Goal: Task Accomplishment & Management: Manage account settings

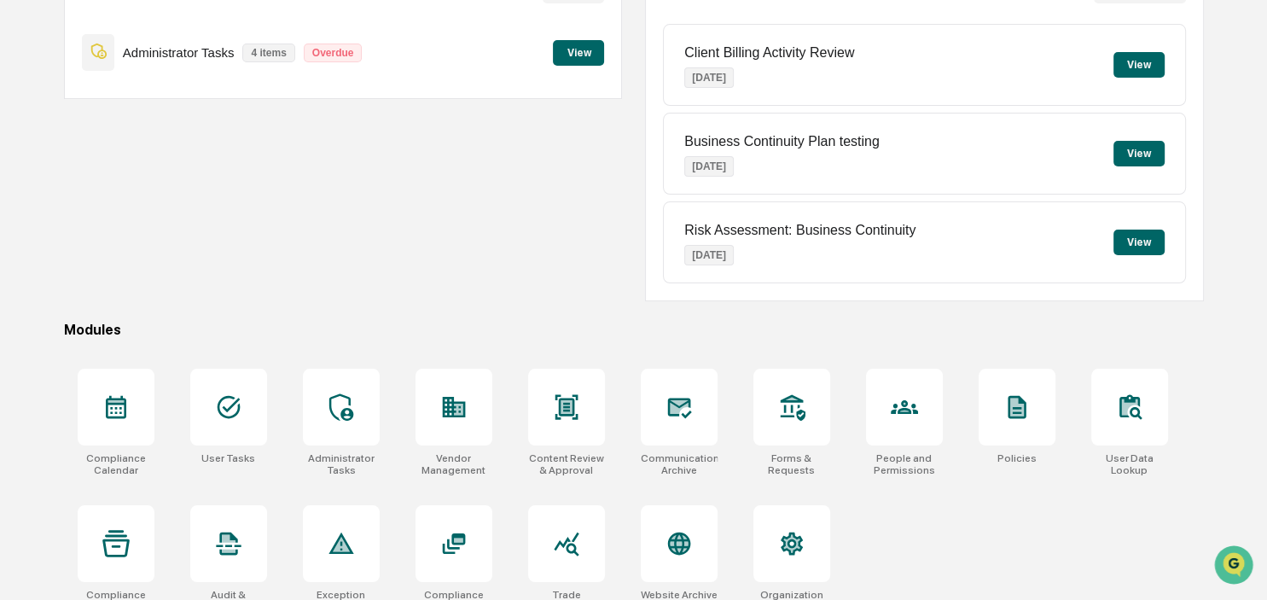
scroll to position [227, 0]
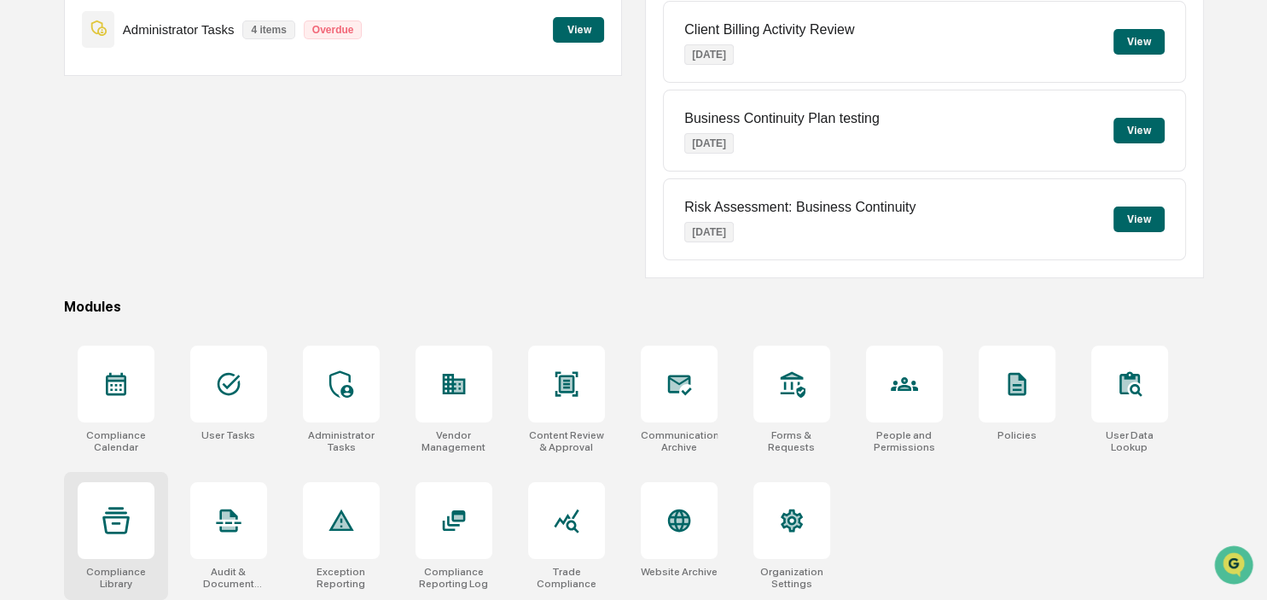
click at [114, 526] on icon at bounding box center [115, 520] width 27 height 27
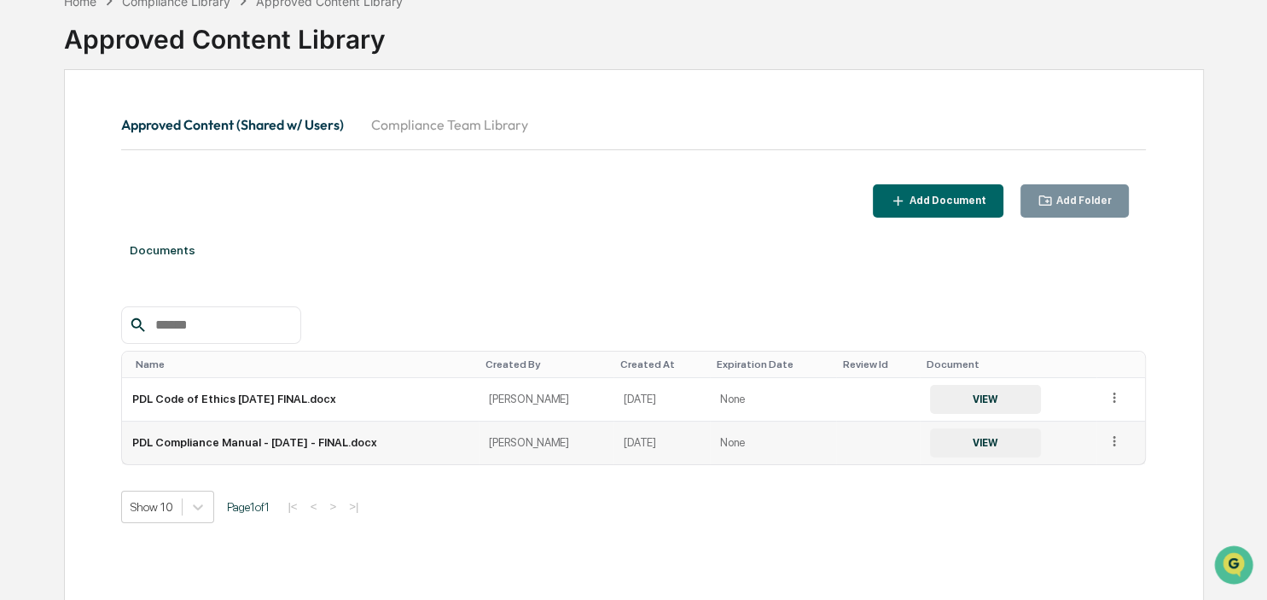
click at [1114, 441] on icon at bounding box center [1115, 441] width 3 height 10
click at [765, 510] on div "Show 10 Page 1 of 1 |< < > >|" at bounding box center [633, 507] width 1025 height 32
click at [949, 209] on button "Add Document" at bounding box center [938, 200] width 131 height 33
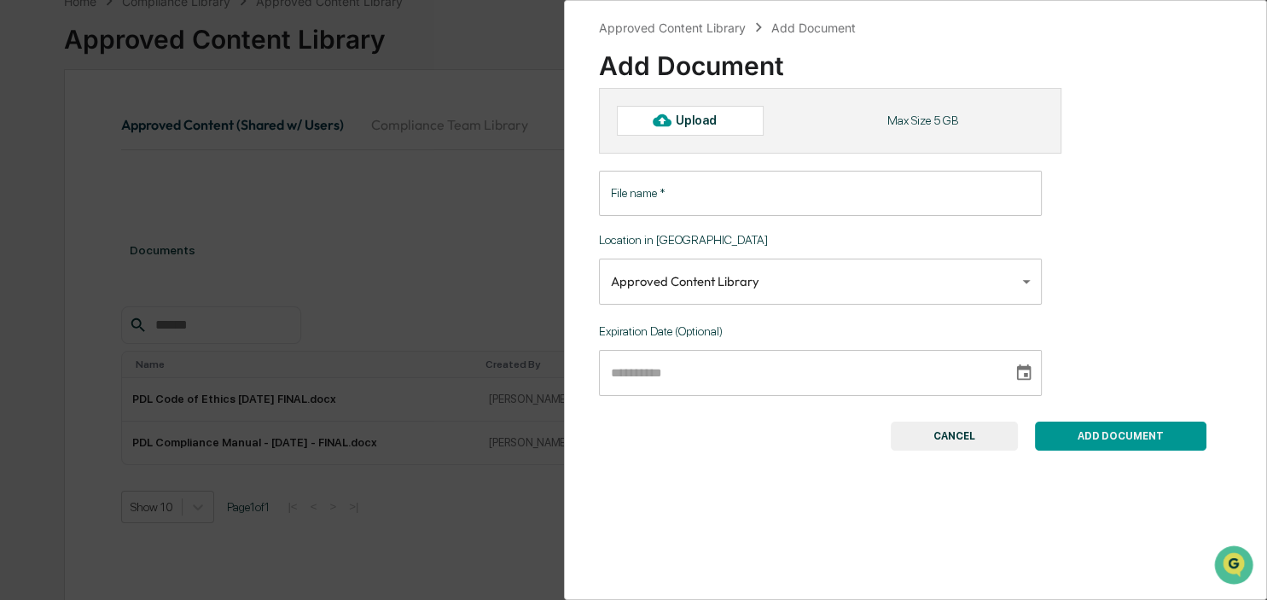
click at [678, 178] on input "File name   *" at bounding box center [821, 193] width 444 height 45
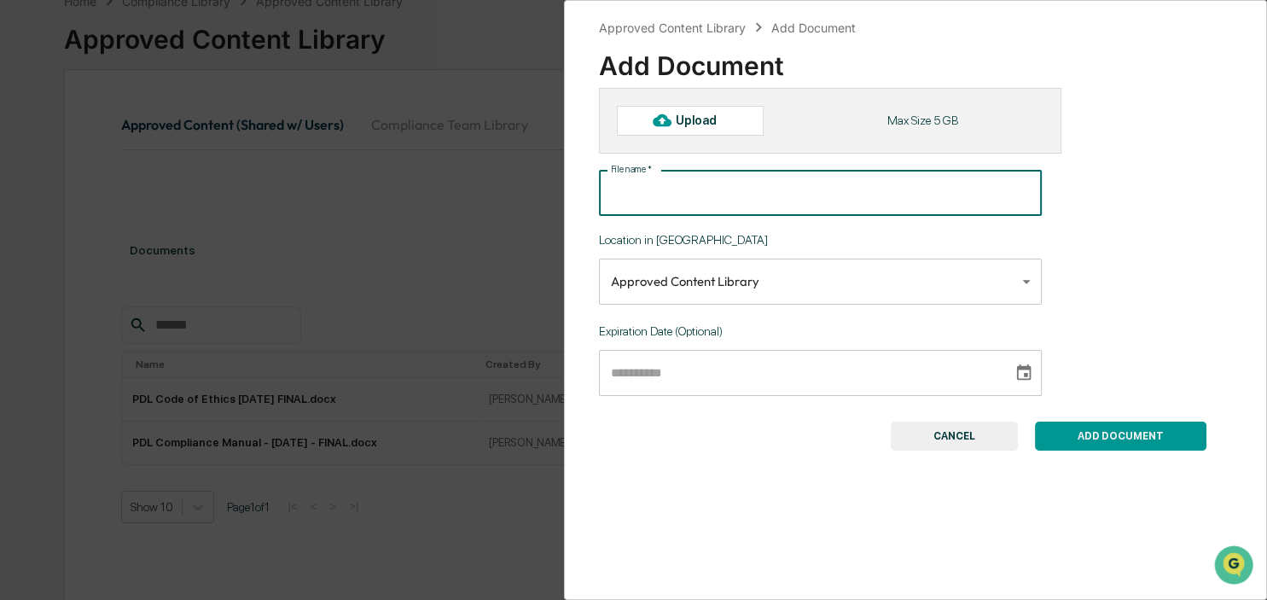
click at [708, 125] on div "Upload" at bounding box center [703, 121] width 55 height 14
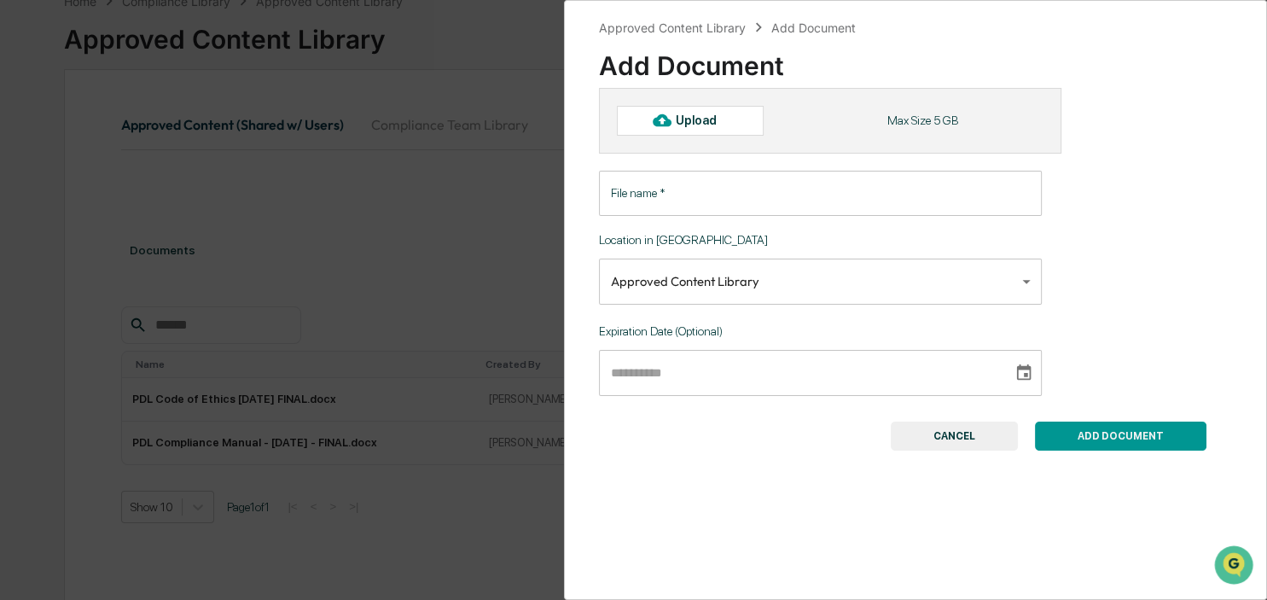
type input "**********"
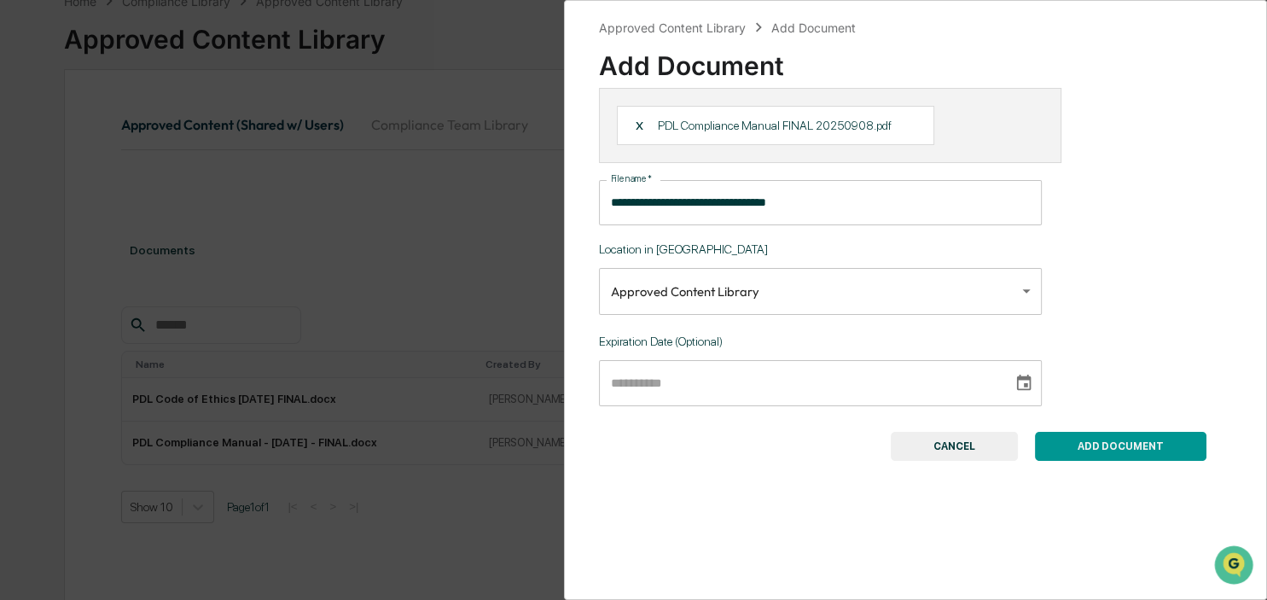
click at [1170, 448] on button "ADD DOCUMENT" at bounding box center [1121, 446] width 172 height 29
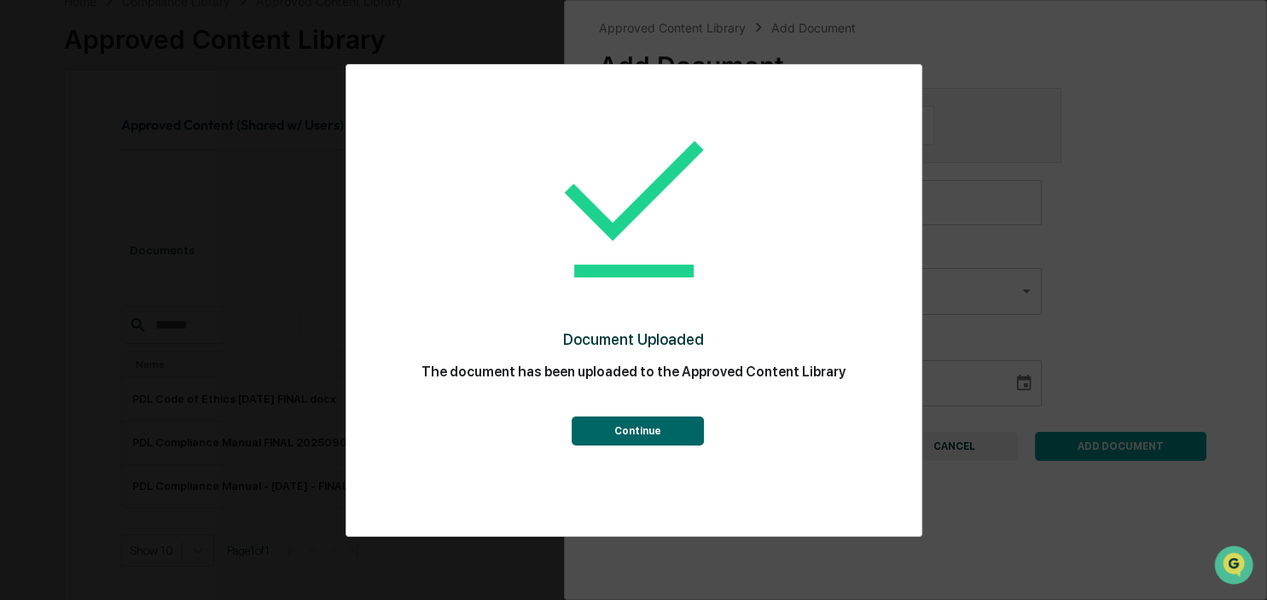
click at [639, 435] on button "Continue" at bounding box center [638, 430] width 132 height 29
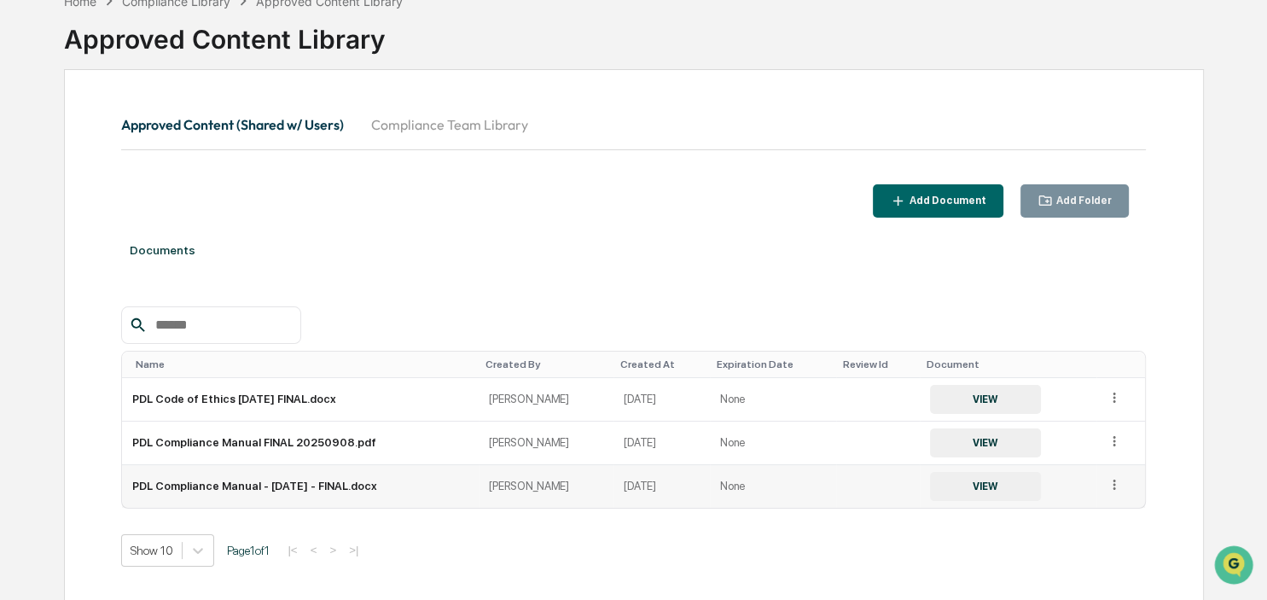
click at [1115, 480] on icon at bounding box center [1115, 485] width 16 height 16
click at [1074, 555] on div "Archive" at bounding box center [1075, 563] width 95 height 27
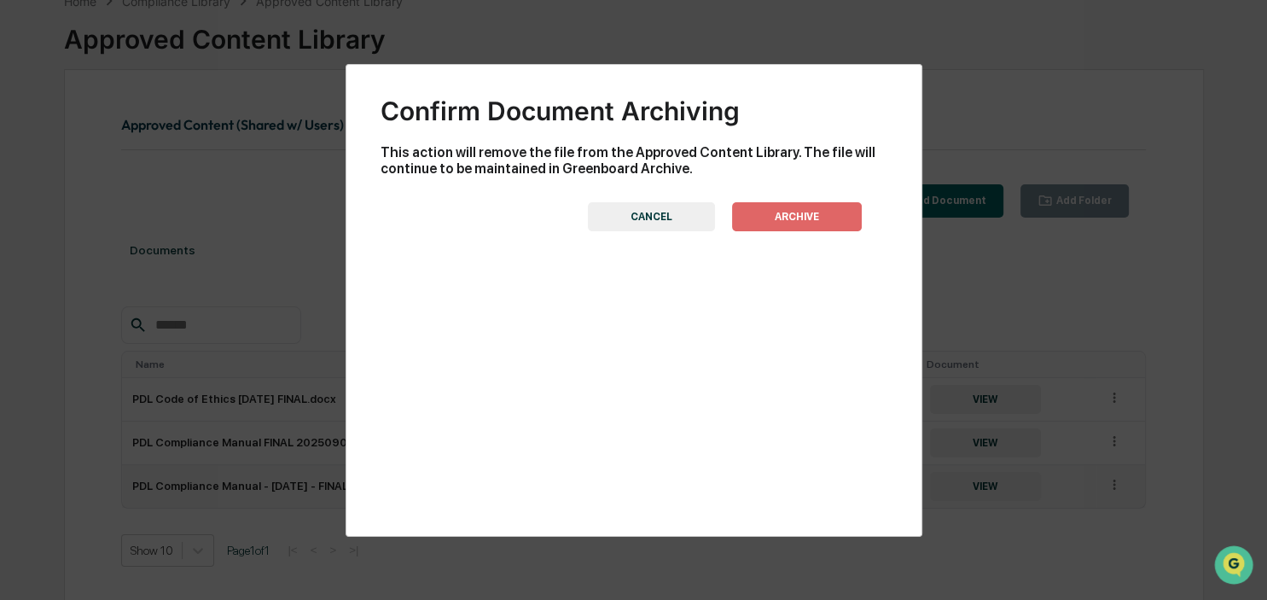
click at [783, 218] on button "ARCHIVE" at bounding box center [797, 216] width 130 height 29
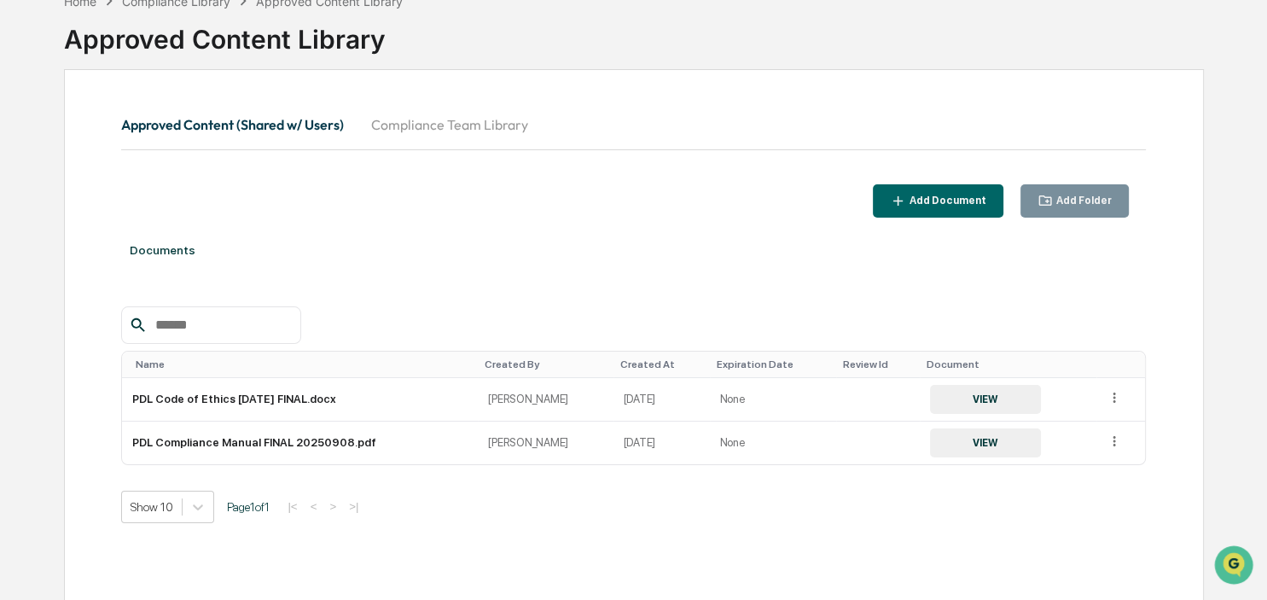
click at [431, 125] on button "Compliance Team Library" at bounding box center [450, 124] width 184 height 41
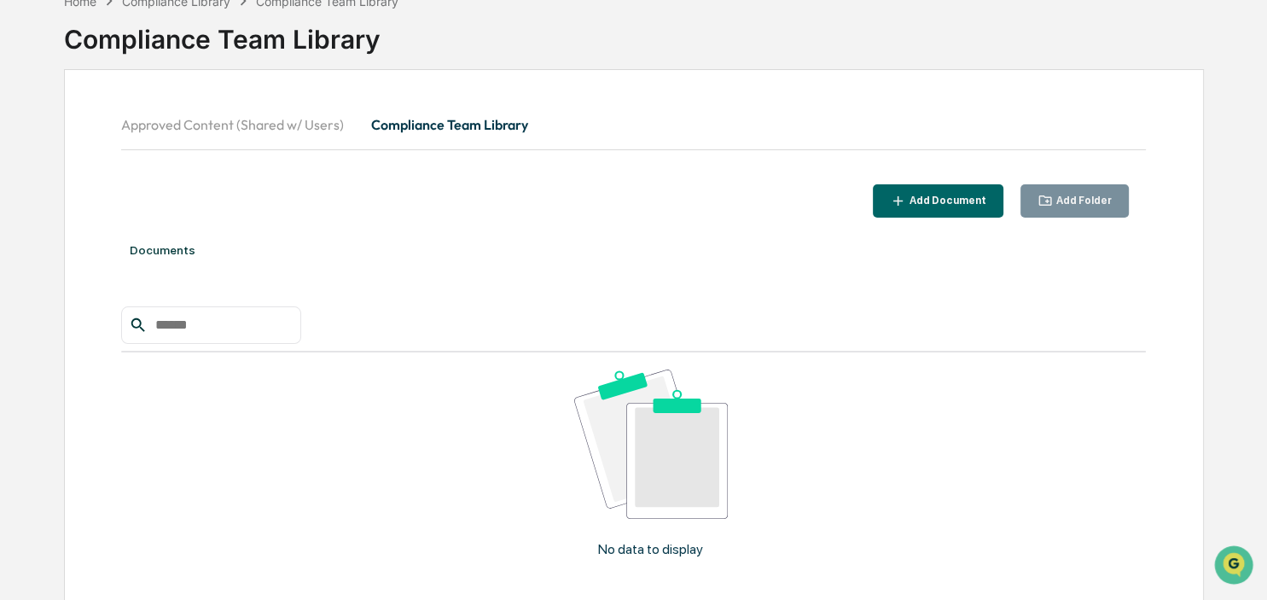
scroll to position [81, 0]
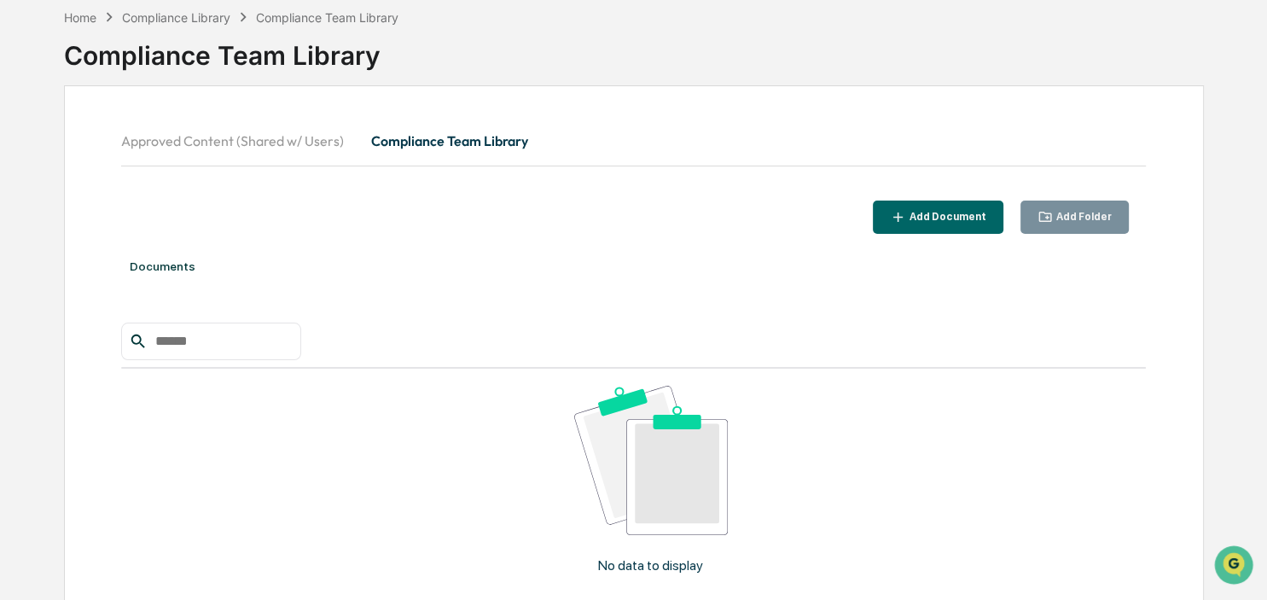
click at [238, 136] on button "Approved Content (Shared w/ Users)" at bounding box center [239, 140] width 236 height 41
